Goal: Navigation & Orientation: Find specific page/section

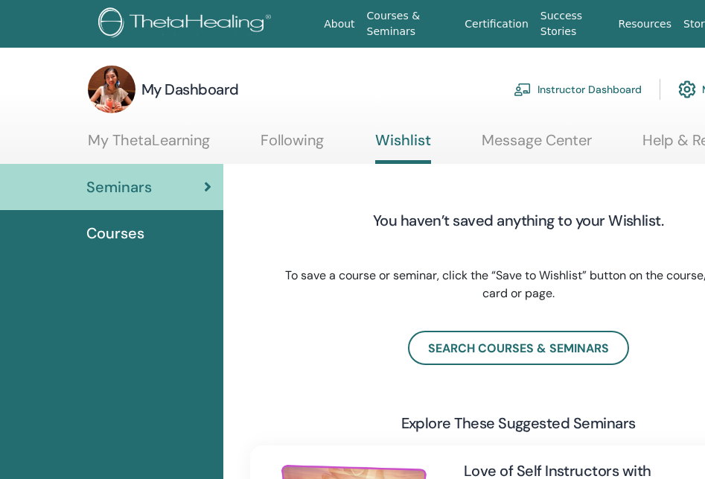
click at [612, 89] on link "Instructor Dashboard" at bounding box center [578, 89] width 128 height 33
click at [598, 84] on link "Instructor Dashboard" at bounding box center [578, 89] width 128 height 33
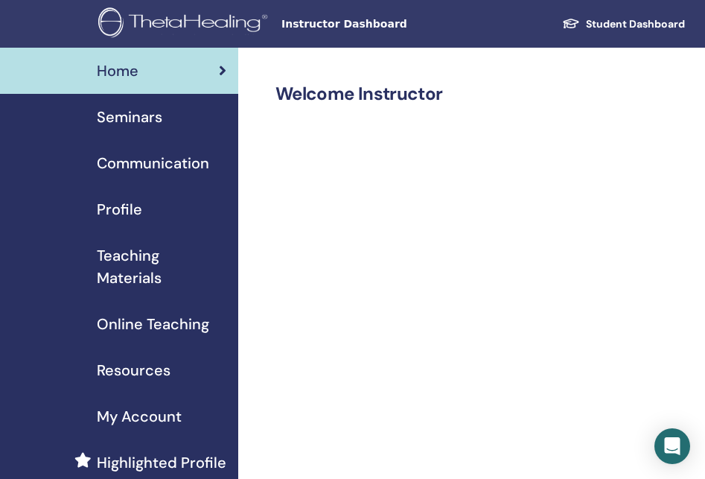
click at [144, 276] on span "Teaching Materials" at bounding box center [162, 266] width 130 height 45
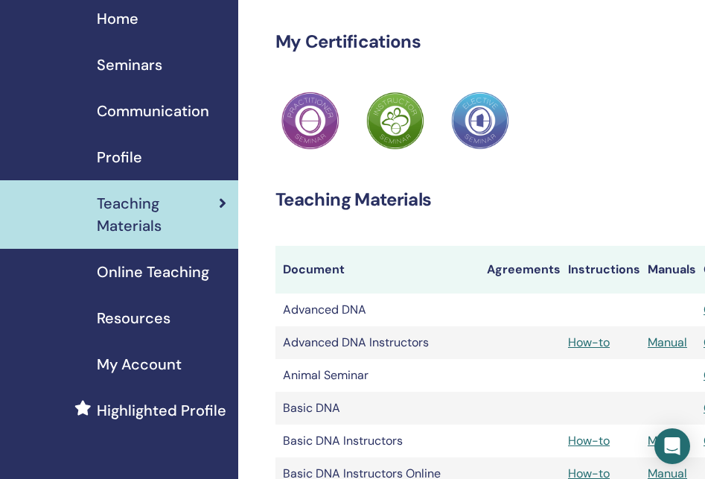
scroll to position [51, 0]
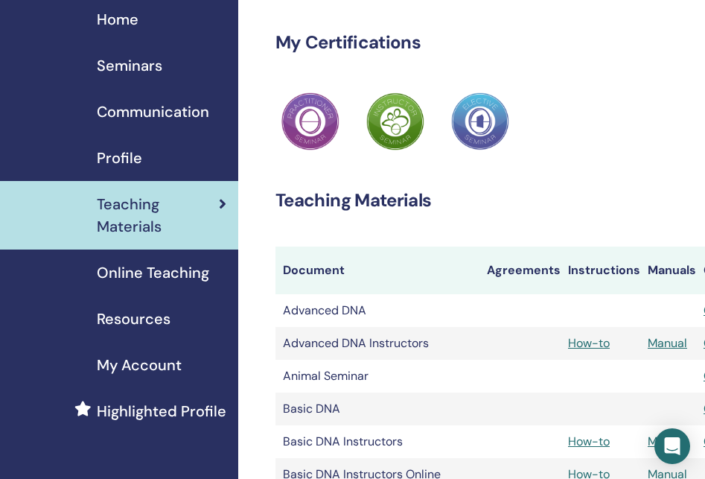
click at [130, 318] on span "Resources" at bounding box center [134, 318] width 74 height 22
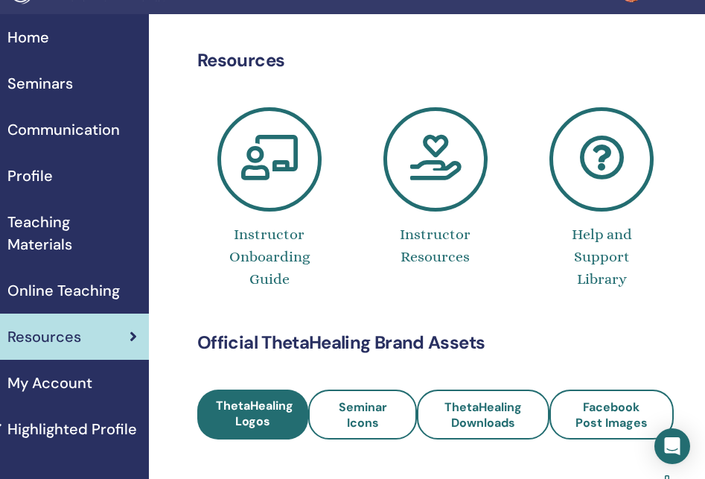
scroll to position [32, 89]
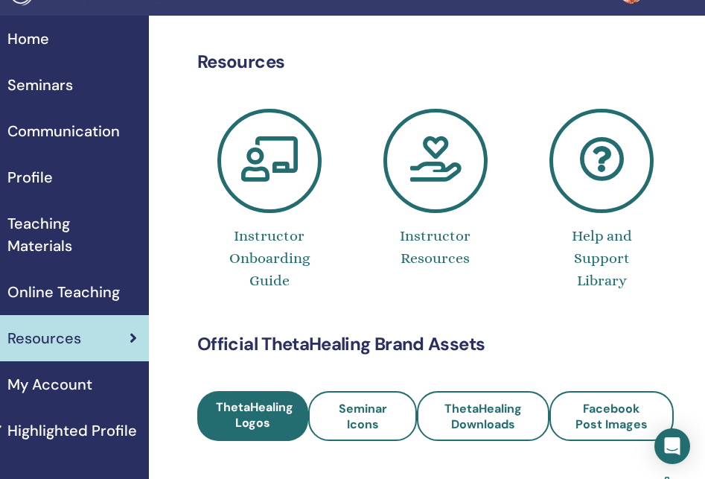
click at [441, 166] on icon at bounding box center [435, 161] width 104 height 104
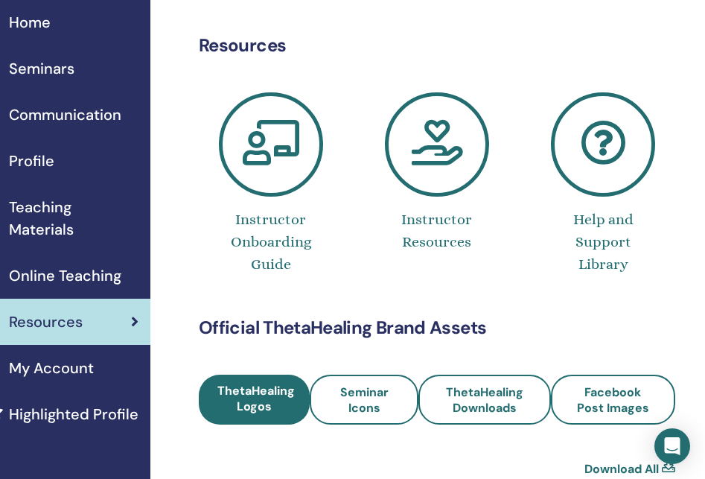
scroll to position [39, 88]
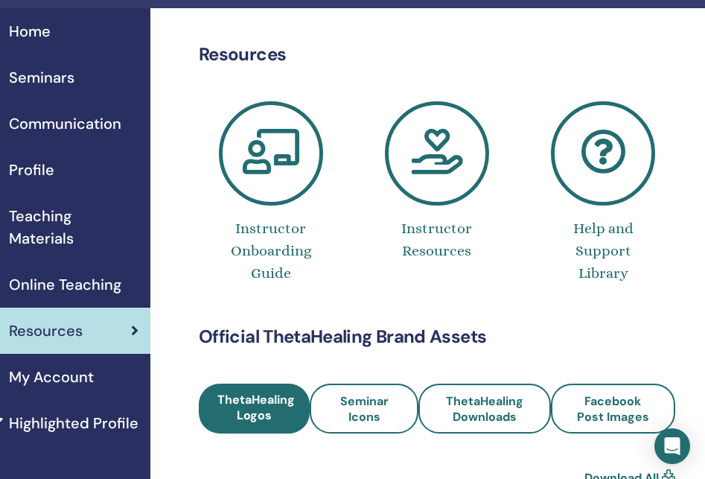
click at [37, 228] on span "Teaching Materials" at bounding box center [74, 227] width 130 height 45
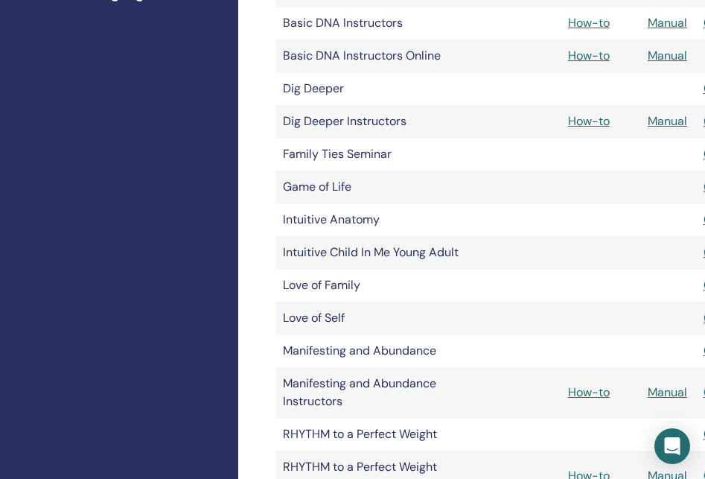
scroll to position [485, 0]
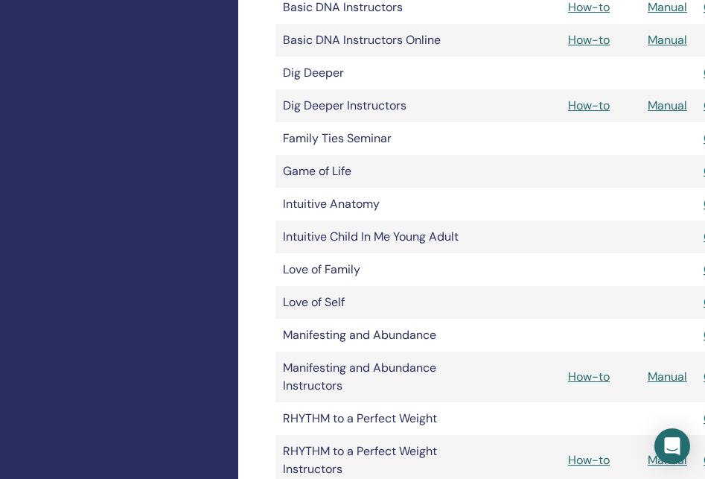
click at [663, 376] on link "Manual" at bounding box center [667, 376] width 39 height 16
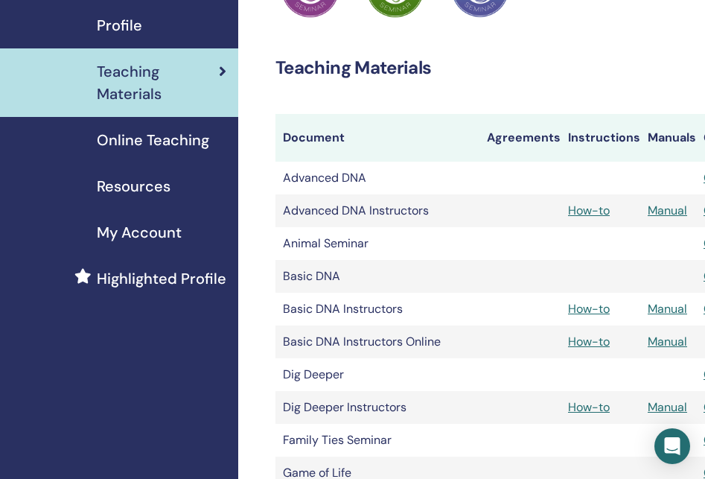
scroll to position [3, 0]
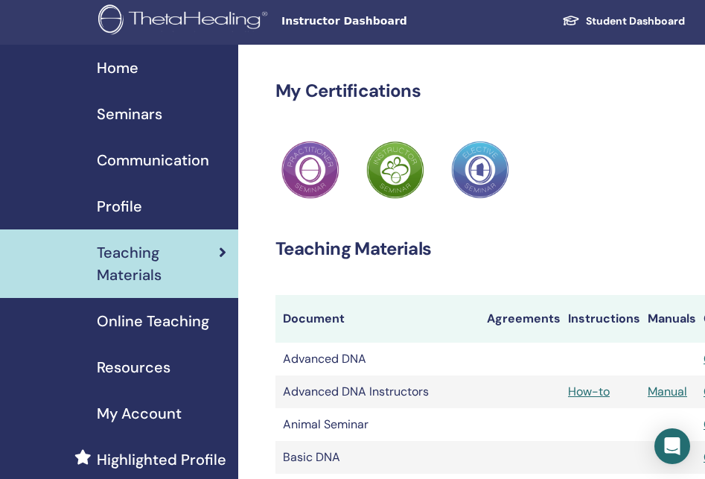
click at [129, 60] on span "Home" at bounding box center [118, 68] width 42 height 22
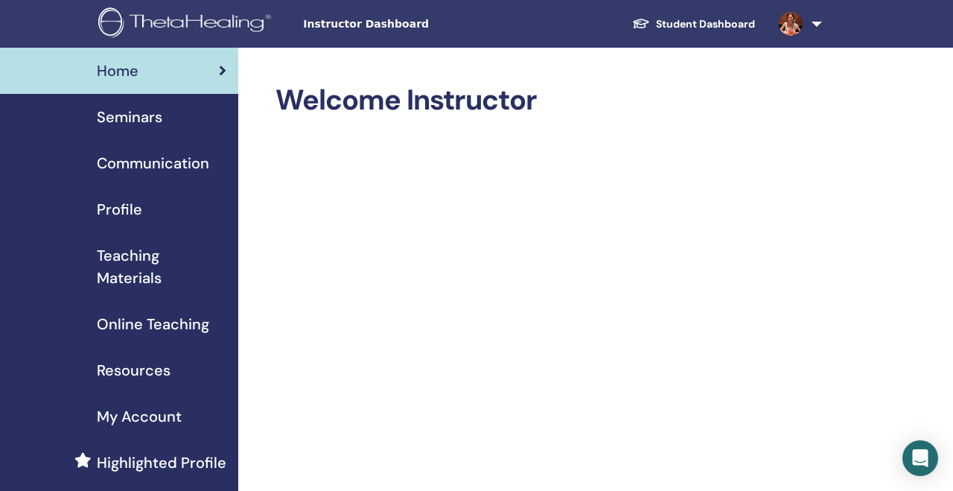
click at [145, 119] on span "Seminars" at bounding box center [130, 117] width 66 height 22
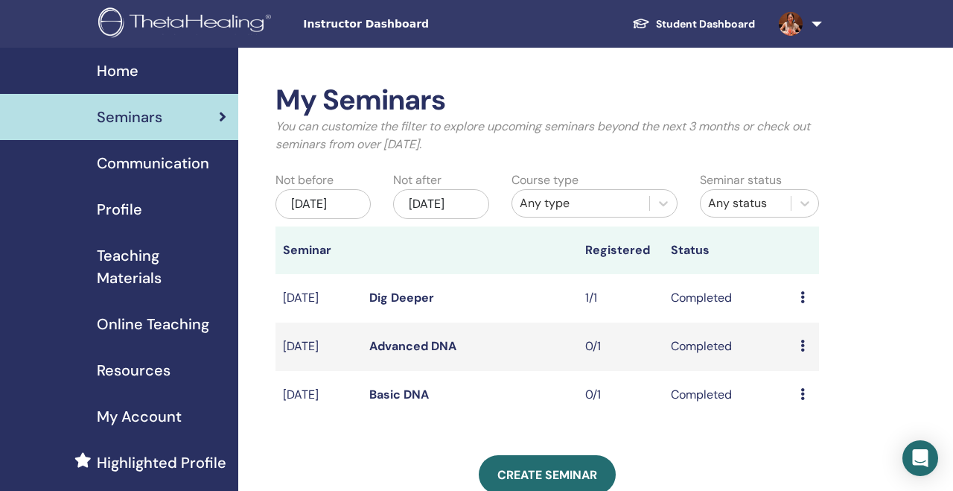
click at [130, 164] on span "Communication" at bounding box center [153, 163] width 112 height 22
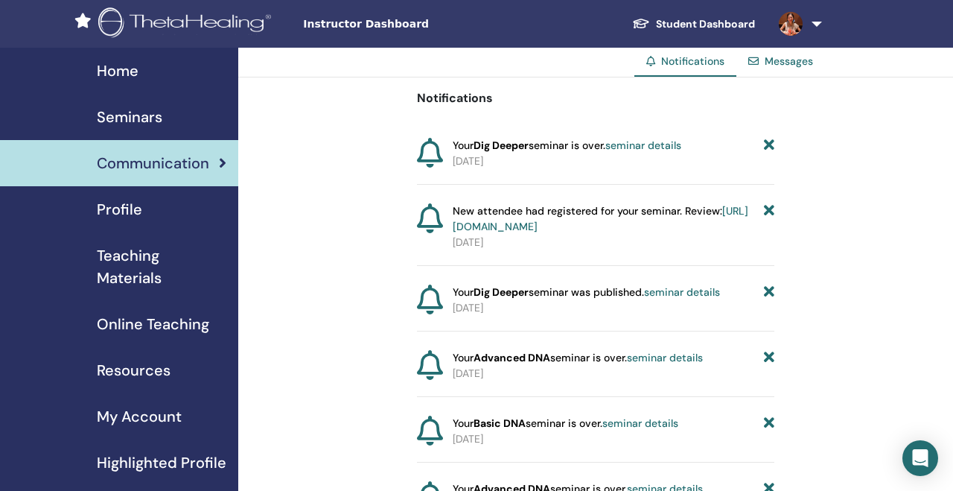
click at [114, 77] on span "Home" at bounding box center [118, 71] width 42 height 22
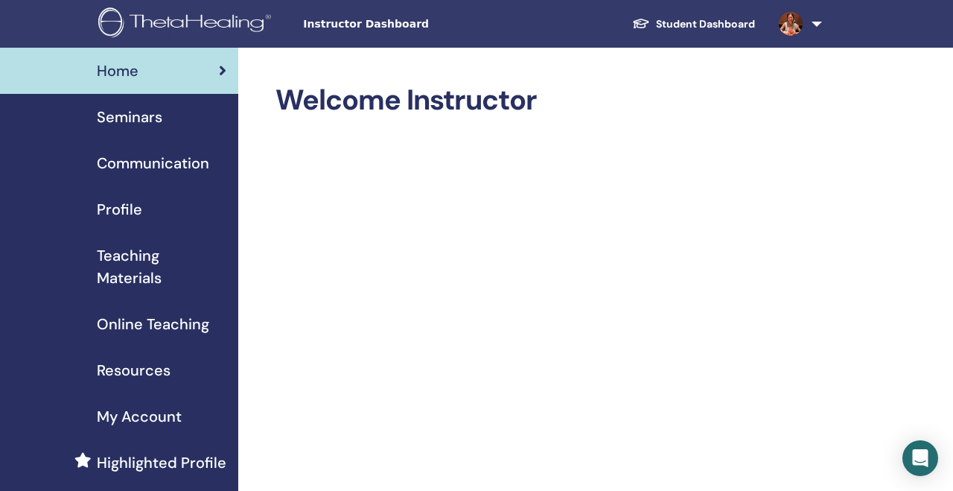
click at [140, 260] on span "Teaching Materials" at bounding box center [162, 266] width 130 height 45
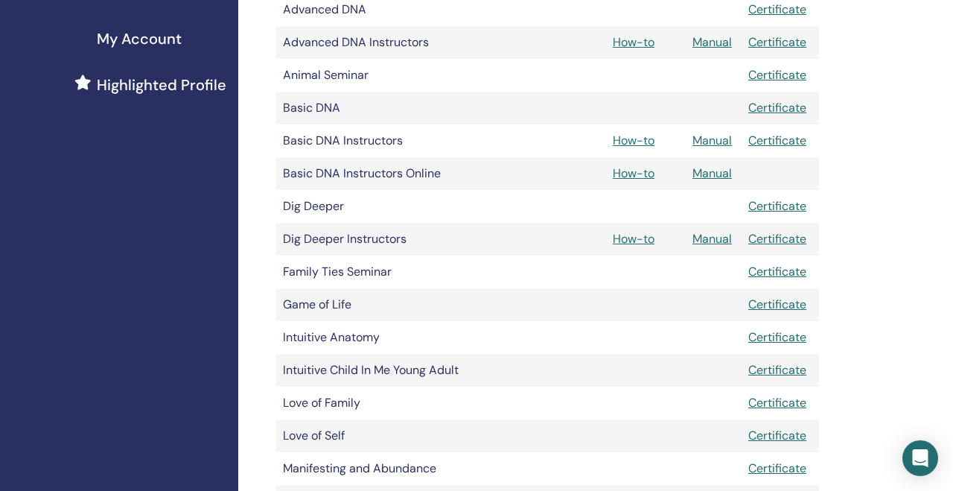
scroll to position [379, 0]
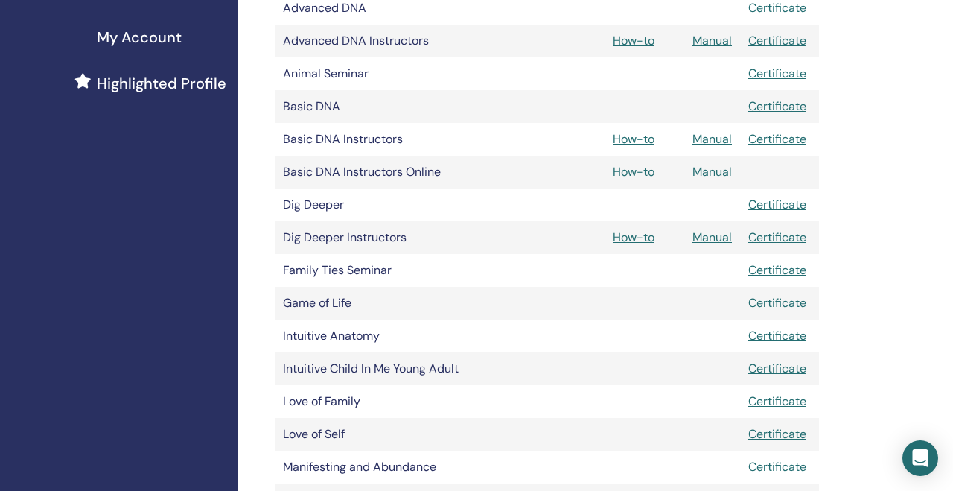
click at [781, 334] on link "Certificate" at bounding box center [777, 336] width 58 height 16
click at [890, 131] on div "My Certifications ThetaHealing Practitioner ThetaHealing Instructor ThetaHealin…" at bounding box center [595, 427] width 715 height 1517
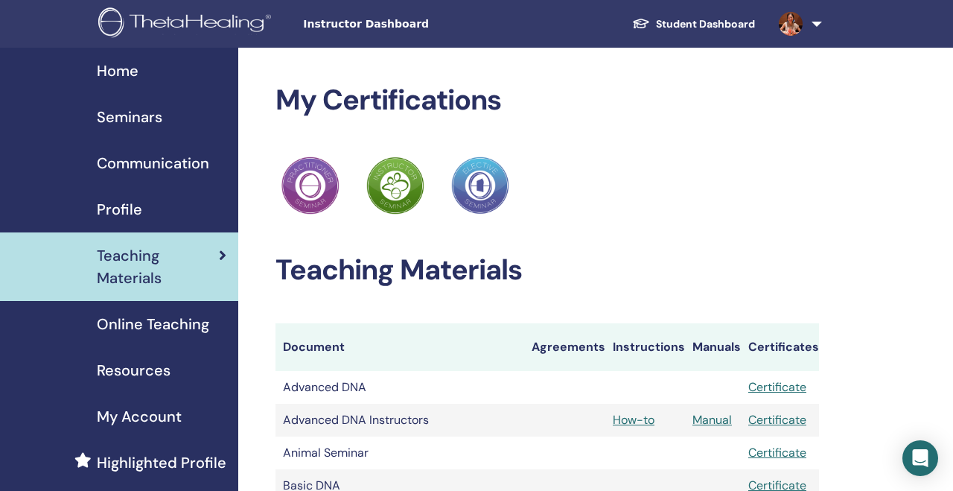
scroll to position [0, 0]
click at [126, 67] on span "Home" at bounding box center [118, 71] width 42 height 22
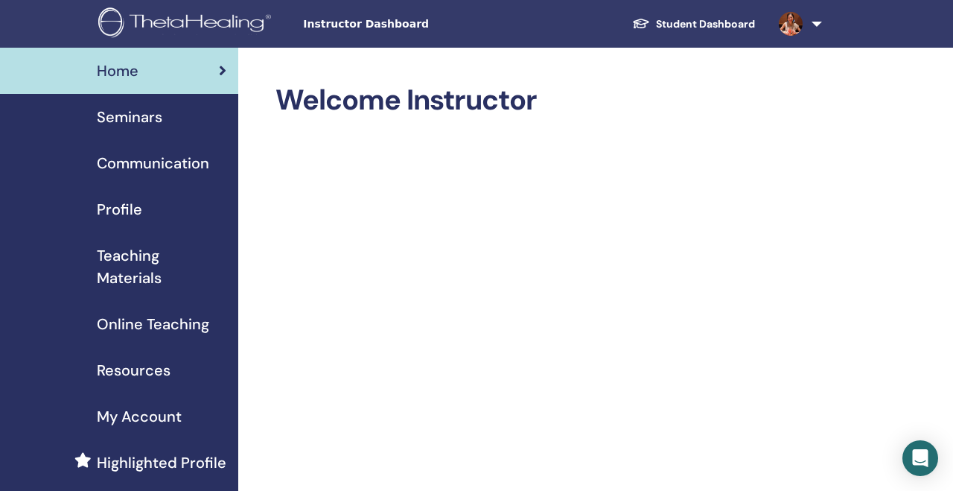
click at [154, 373] on span "Resources" at bounding box center [134, 370] width 74 height 22
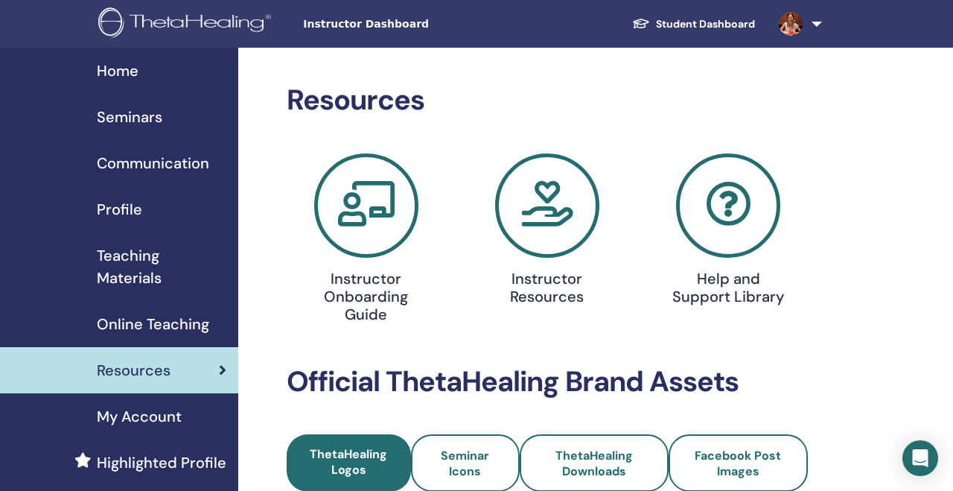
click at [350, 212] on icon at bounding box center [366, 205] width 104 height 104
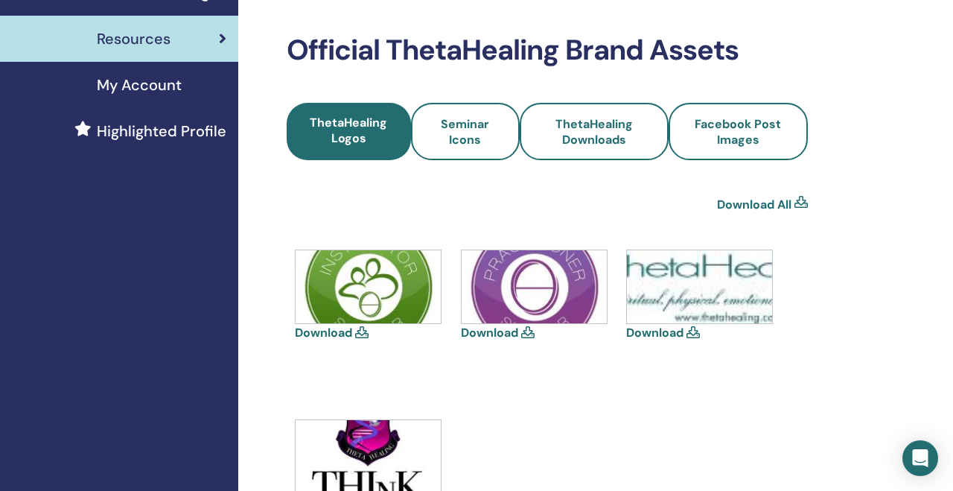
scroll to position [84, 0]
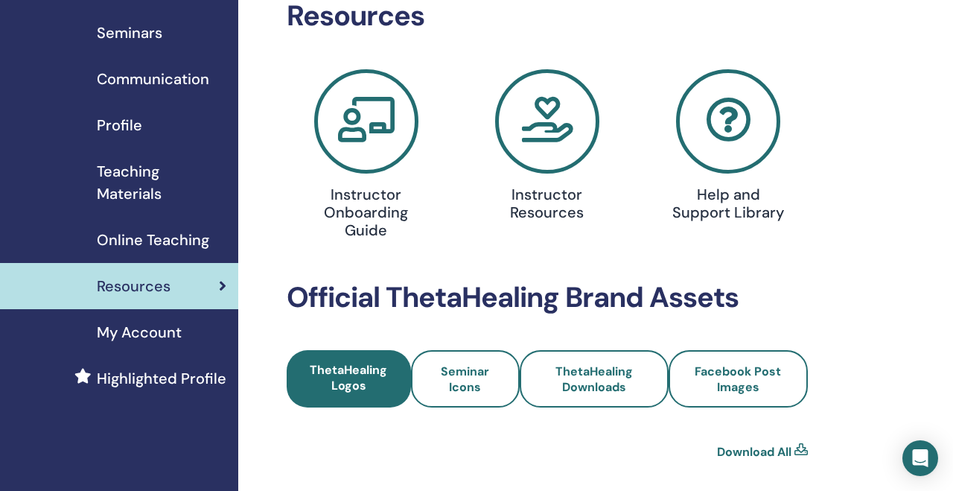
click at [549, 136] on icon at bounding box center [547, 121] width 104 height 104
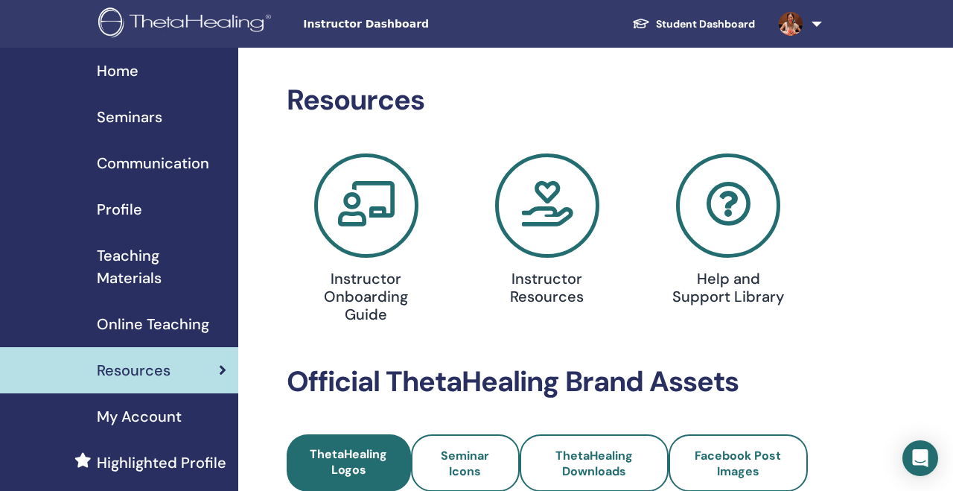
scroll to position [0, 0]
click at [132, 71] on span "Home" at bounding box center [118, 71] width 42 height 22
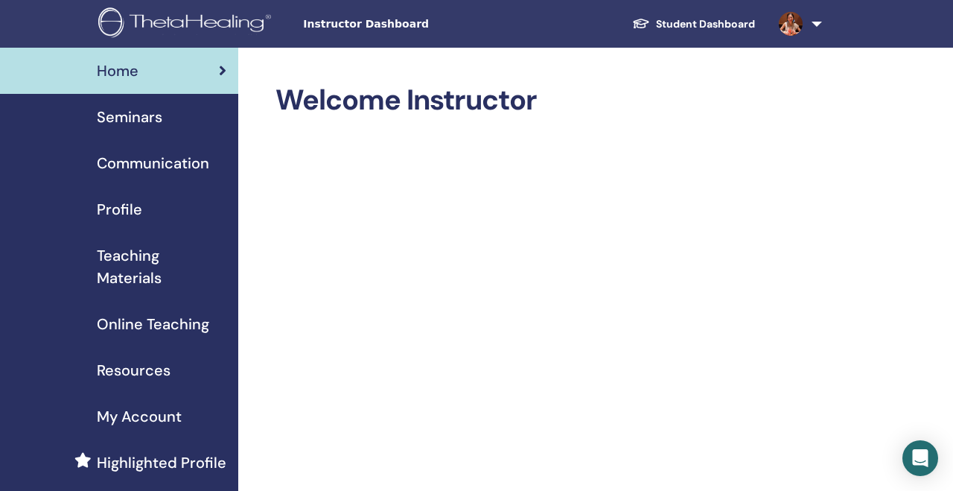
click at [121, 66] on span "Home" at bounding box center [118, 71] width 42 height 22
click at [149, 374] on span "Resources" at bounding box center [134, 370] width 74 height 22
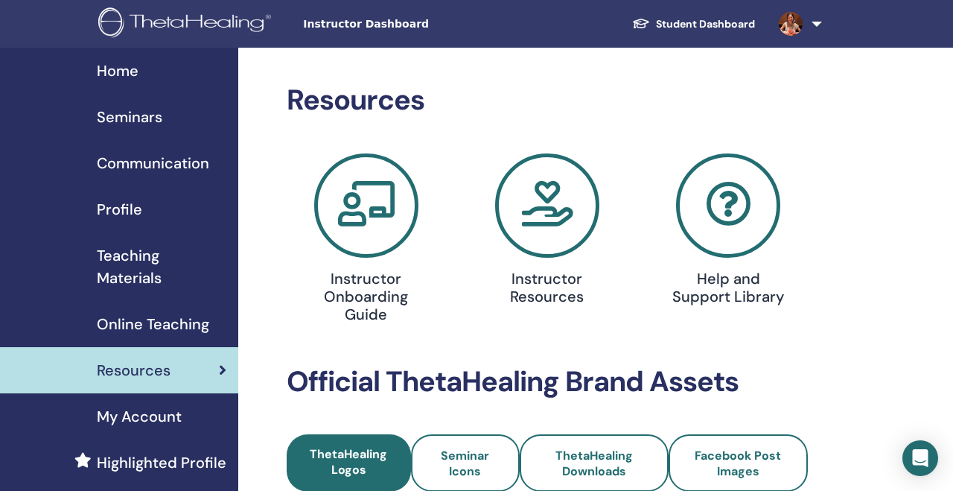
click at [557, 197] on icon at bounding box center [547, 205] width 104 height 104
click at [706, 220] on icon at bounding box center [728, 205] width 104 height 104
click at [741, 202] on icon at bounding box center [728, 205] width 104 height 104
